Goal: Answer question/provide support

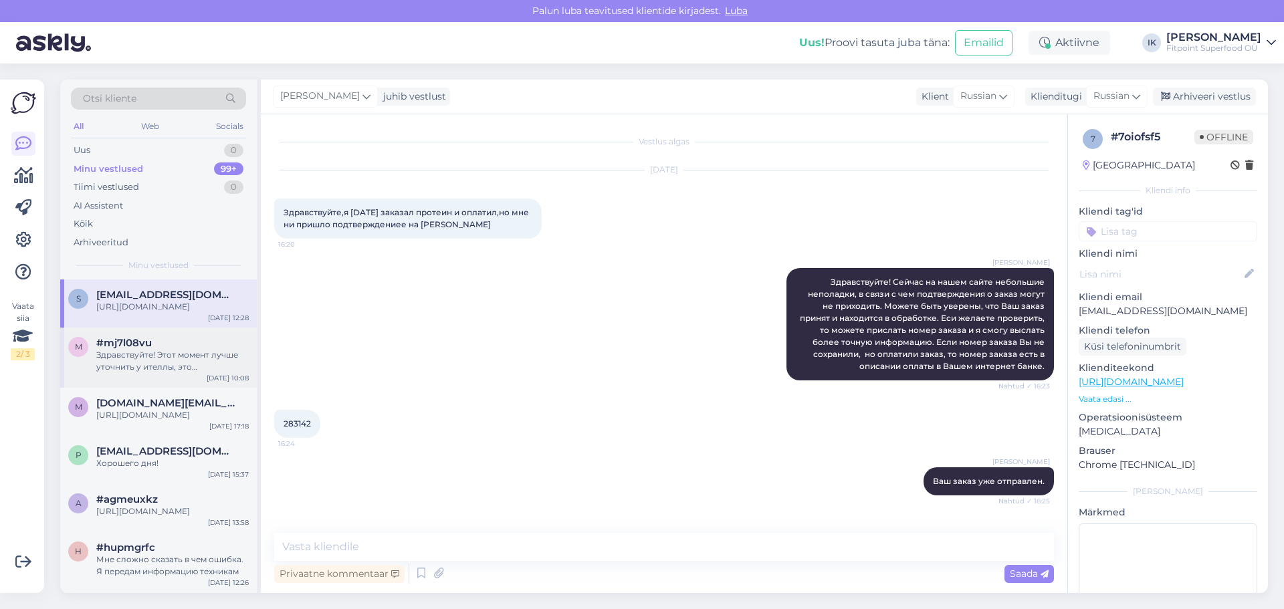
scroll to position [602, 0]
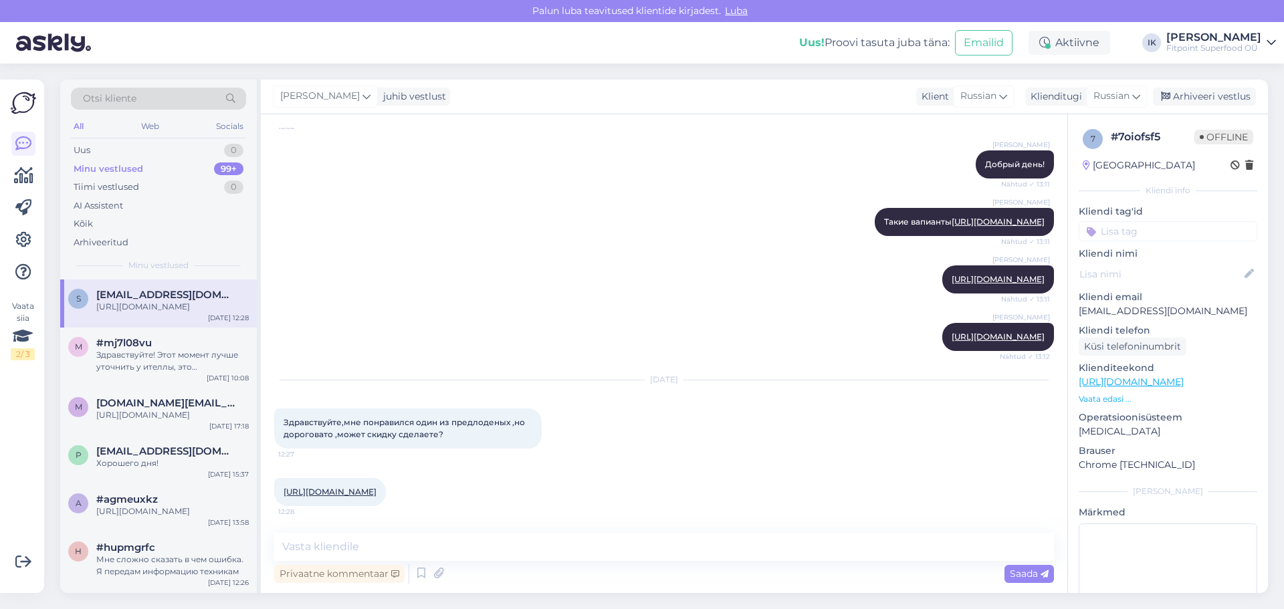
click at [377, 487] on link "[URL][DOMAIN_NAME]" at bounding box center [330, 492] width 93 height 10
click at [196, 373] on div "Здравствуйте! Этот момент лучше уточнить у ителлы, это единственная доставка ко…" at bounding box center [172, 361] width 153 height 24
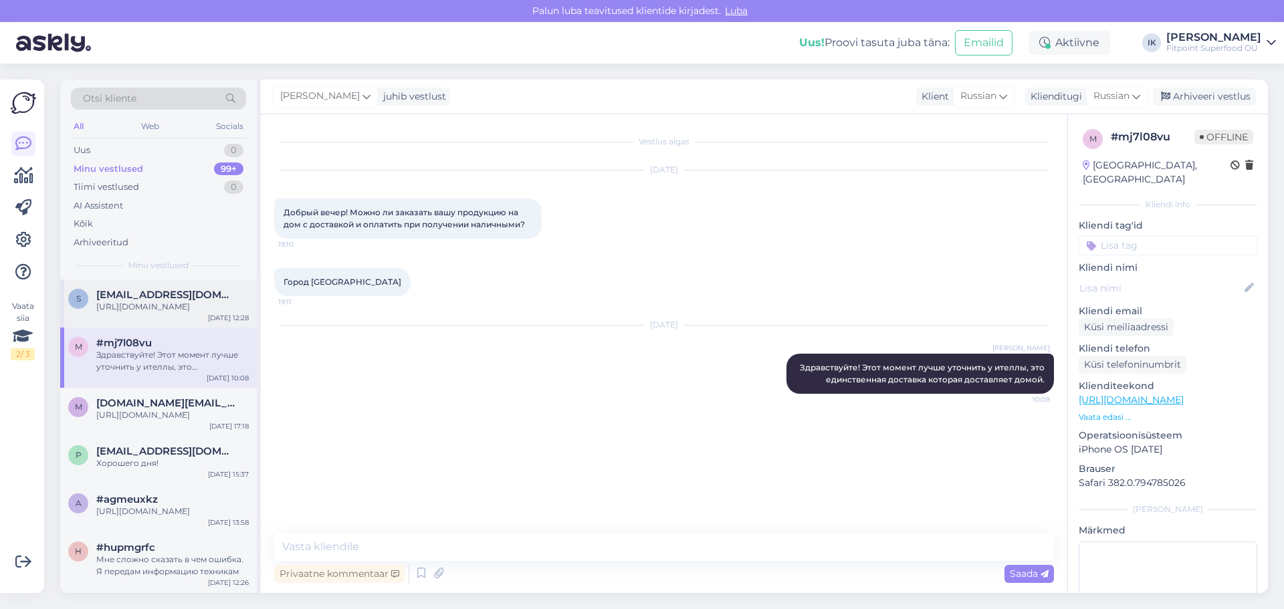
click at [137, 313] on div "[URL][DOMAIN_NAME]" at bounding box center [172, 307] width 153 height 12
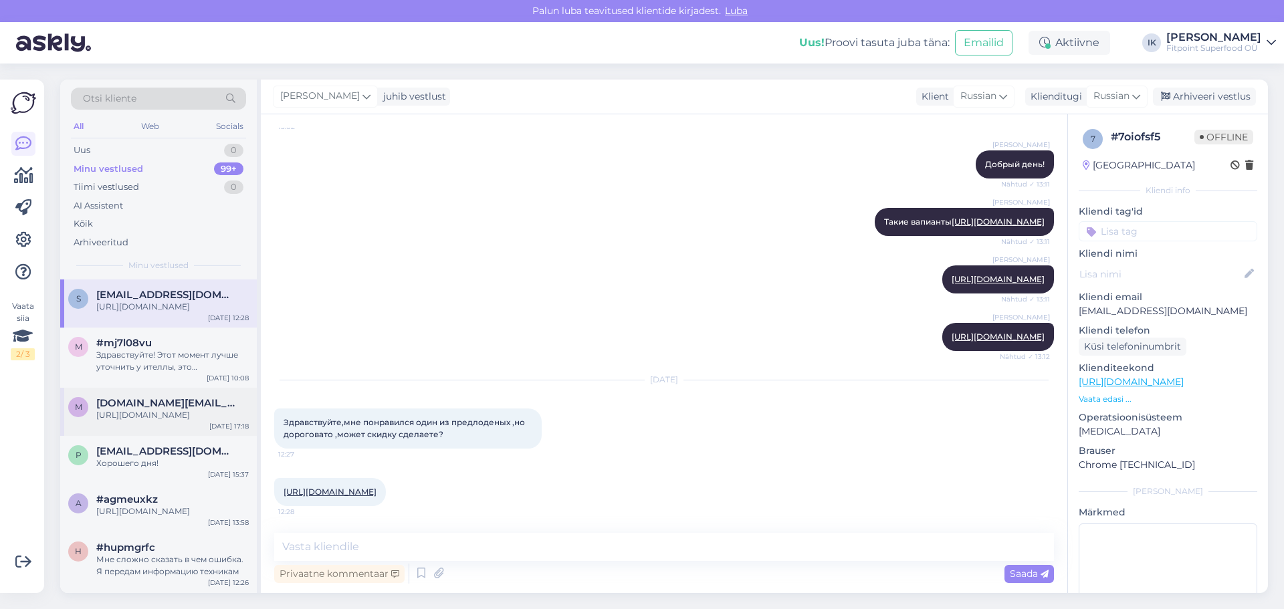
click at [192, 421] on div "[URL][DOMAIN_NAME]" at bounding box center [172, 415] width 153 height 12
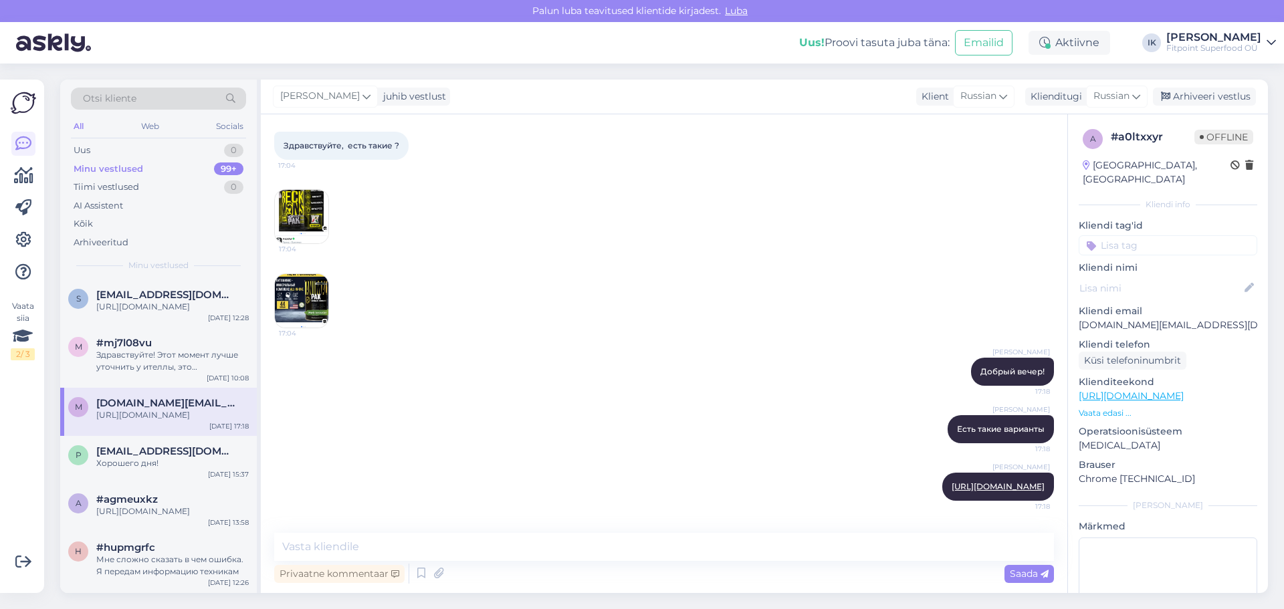
scroll to position [0, 0]
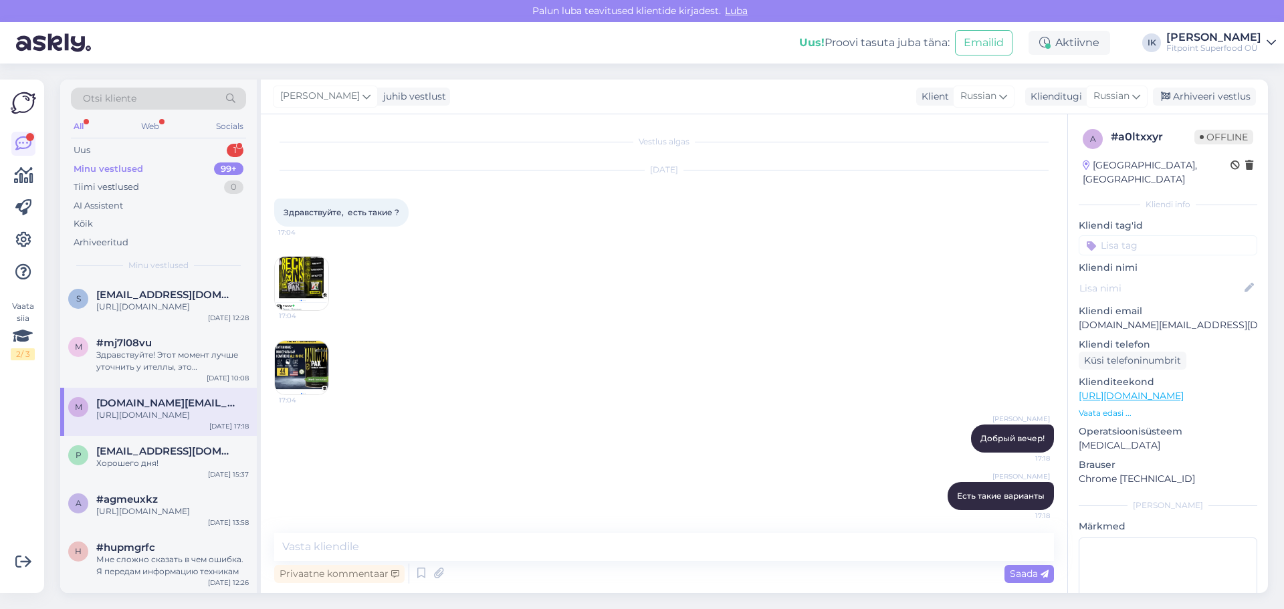
click at [110, 163] on div "Minu vestlused" at bounding box center [109, 169] width 70 height 13
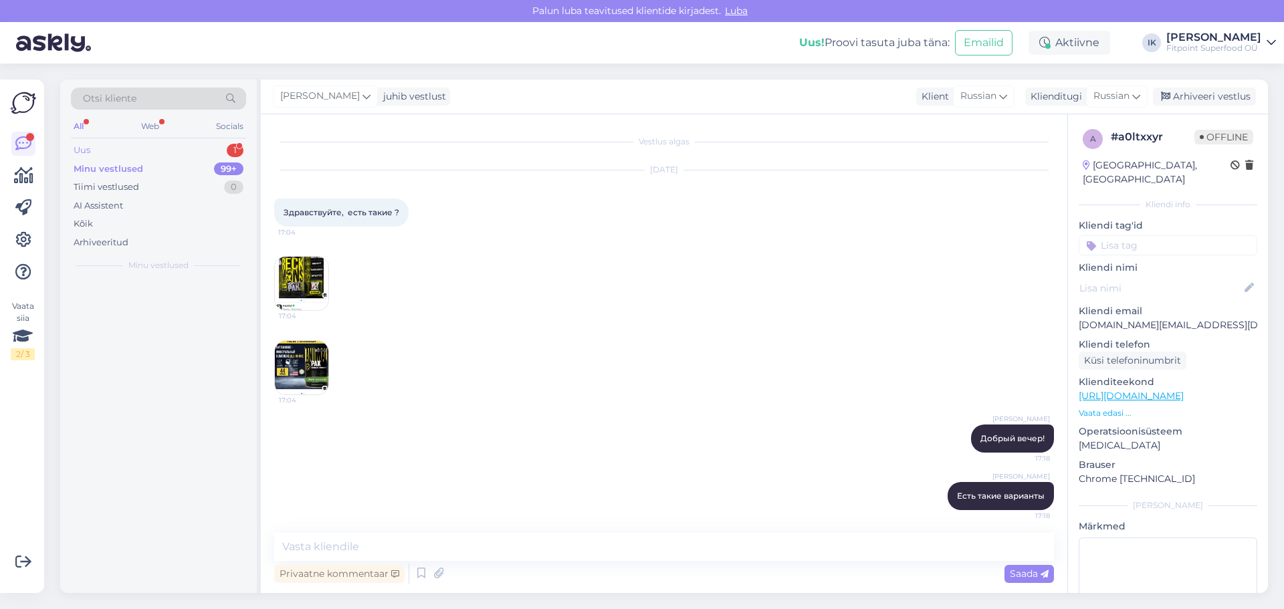
click at [119, 147] on div "Uus 1" at bounding box center [158, 150] width 175 height 19
click at [133, 305] on div "Есть ли в продаже cypramil?" at bounding box center [172, 307] width 153 height 12
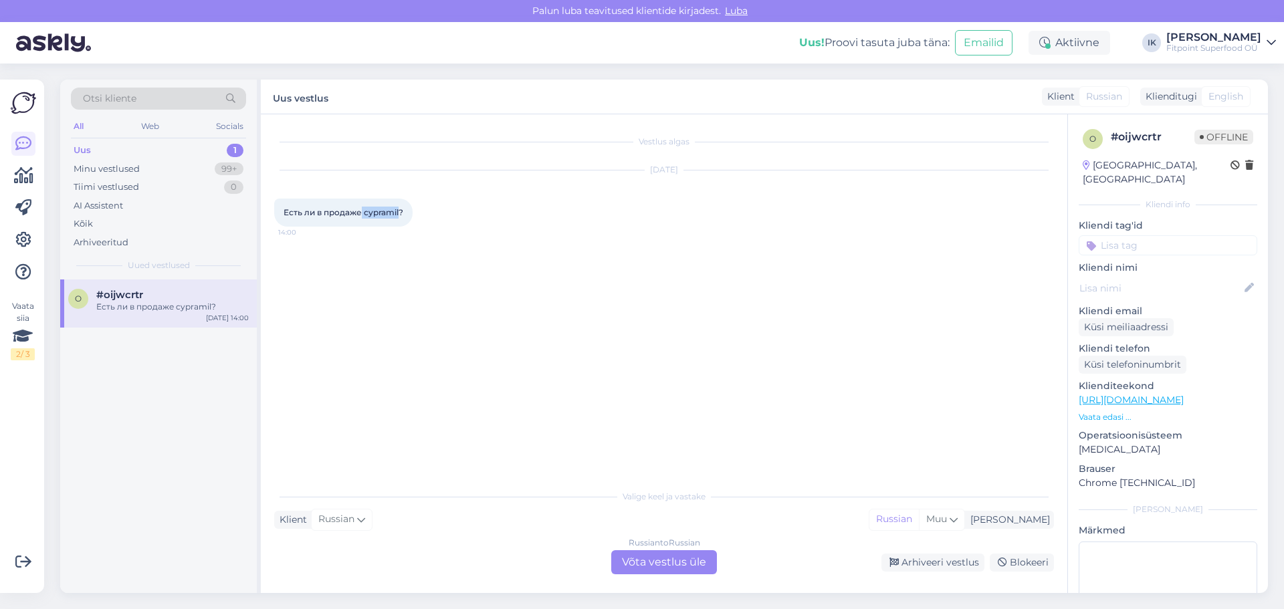
drag, startPoint x: 363, startPoint y: 215, endPoint x: 399, endPoint y: 215, distance: 36.1
click at [399, 215] on span "Есть ли в продаже cypramil?" at bounding box center [344, 212] width 120 height 10
copy span "cypramil"
click at [645, 558] on div "Russian to Russian Võta vestlus üle" at bounding box center [664, 562] width 106 height 24
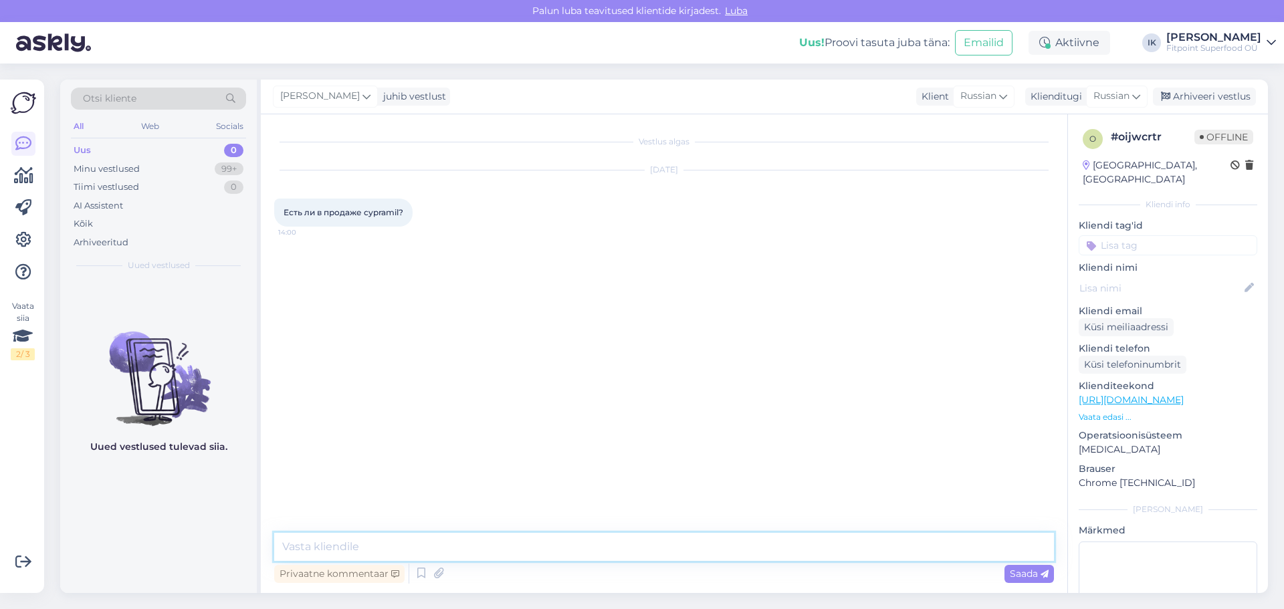
click at [449, 544] on textarea at bounding box center [664, 547] width 780 height 28
type textarea "Здравствуйте."
click at [1029, 577] on span "Saada" at bounding box center [1029, 574] width 39 height 12
click at [949, 560] on textarea at bounding box center [664, 547] width 780 height 28
type textarea "К сожалению нет."
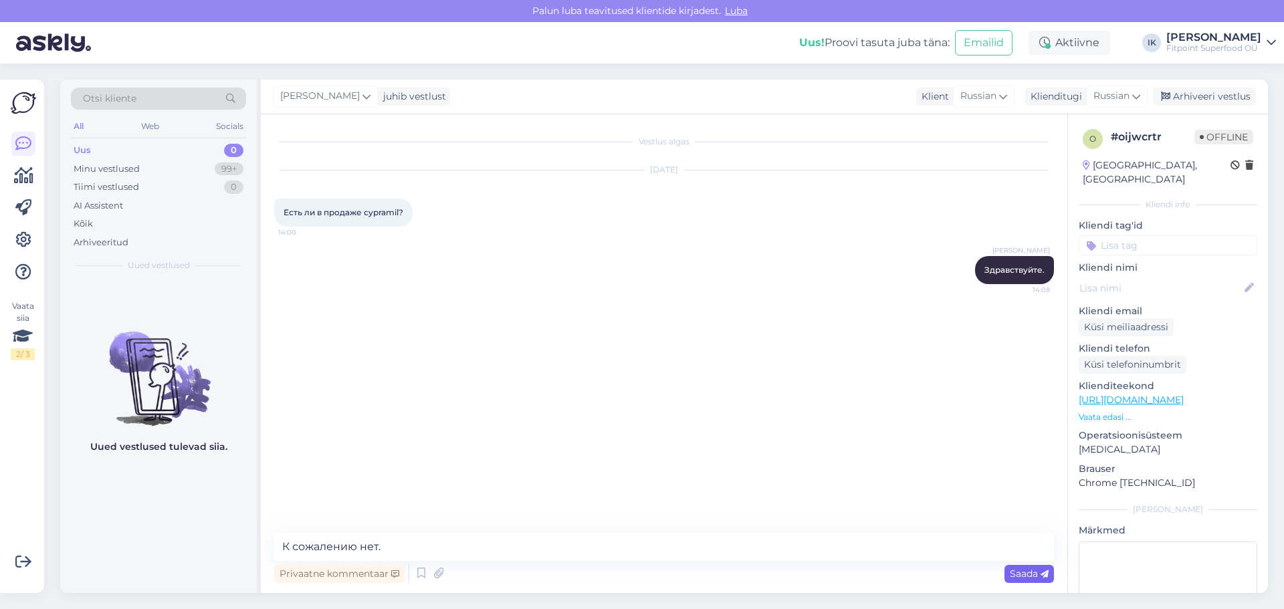
click at [1045, 577] on icon at bounding box center [1045, 575] width 8 height 8
click at [118, 189] on div "Tiimi vestlused" at bounding box center [107, 187] width 66 height 13
click at [119, 173] on div "Minu vestlused" at bounding box center [107, 169] width 66 height 13
